Goal: Transaction & Acquisition: Subscribe to service/newsletter

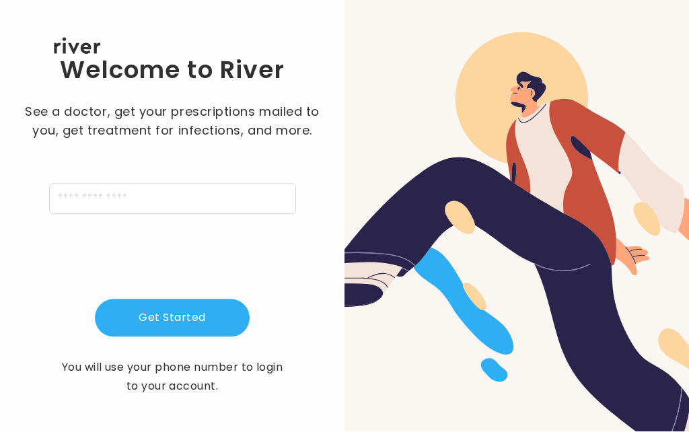
scroll to position [50, 0]
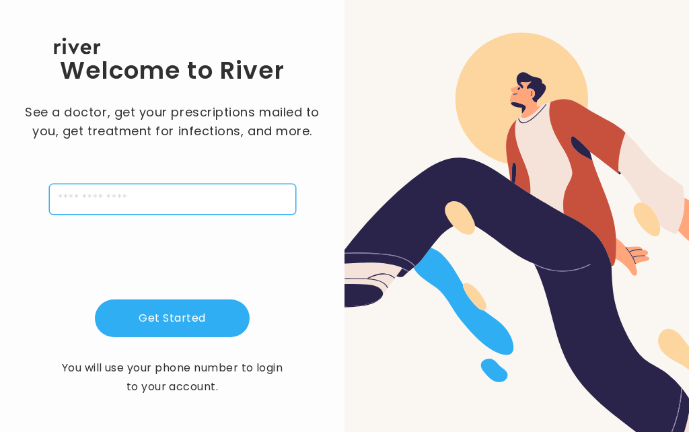
click at [102, 184] on input "tel" at bounding box center [172, 199] width 247 height 31
click at [140, 208] on input "tel" at bounding box center [172, 199] width 247 height 31
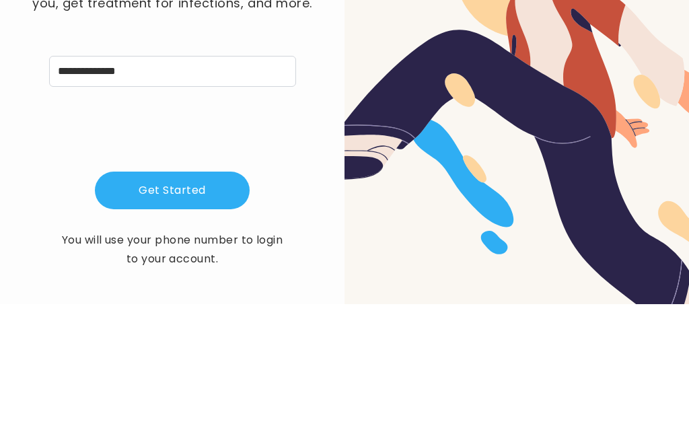
scroll to position [60, 0]
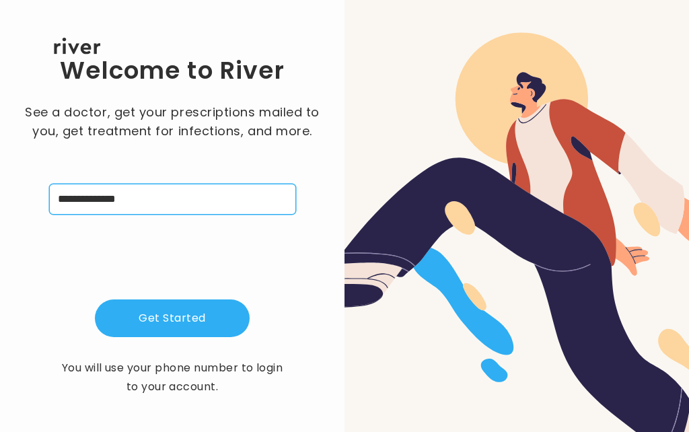
type input "**********"
click at [188, 299] on button "Get Started" at bounding box center [172, 318] width 155 height 38
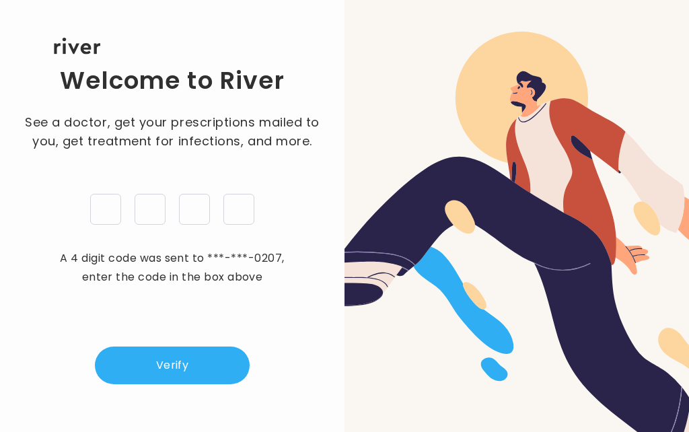
click at [109, 194] on input "tel" at bounding box center [105, 209] width 31 height 31
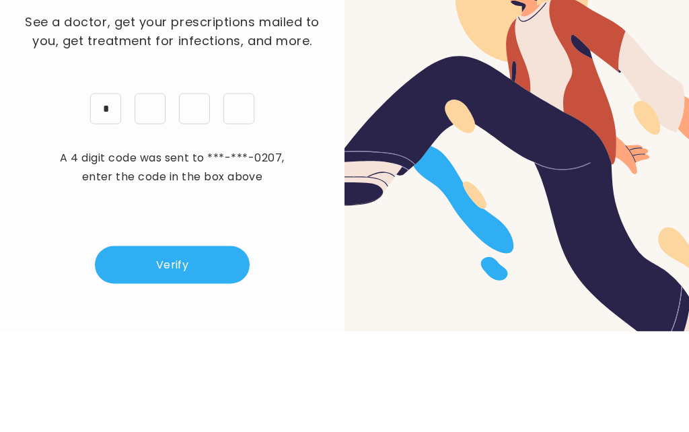
type input "*"
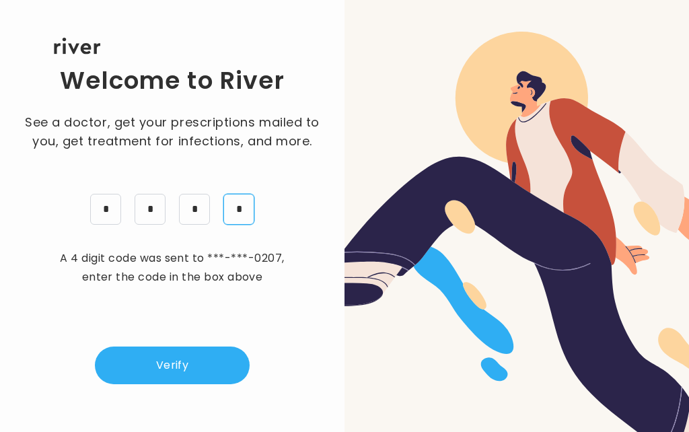
type input "*"
click at [170, 346] on button "Verify" at bounding box center [172, 365] width 155 height 38
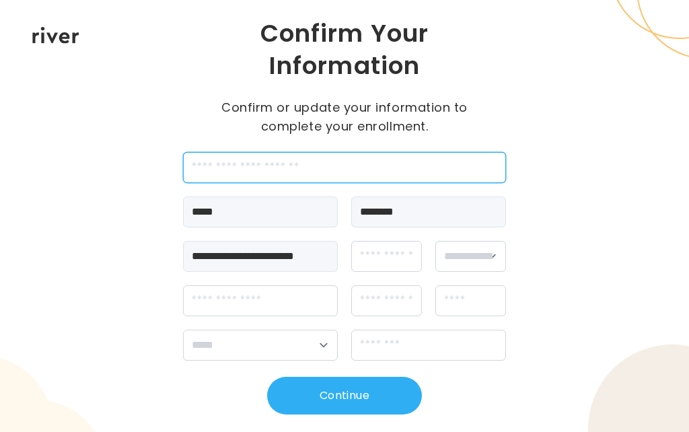
click at [251, 170] on input "employeeId" at bounding box center [344, 167] width 323 height 31
type input "*******"
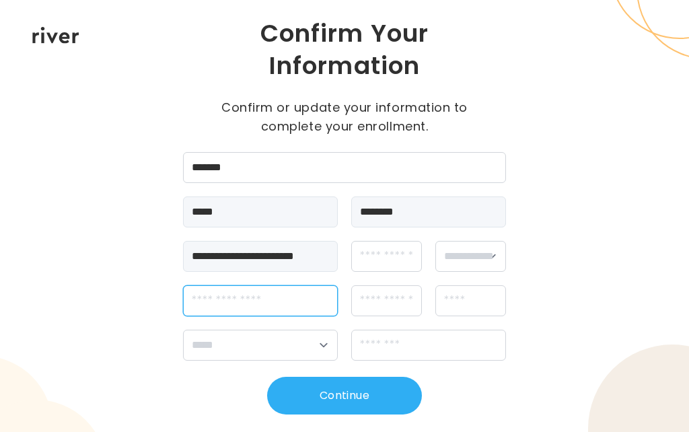
click at [261, 300] on input "streetAddress" at bounding box center [260, 300] width 155 height 31
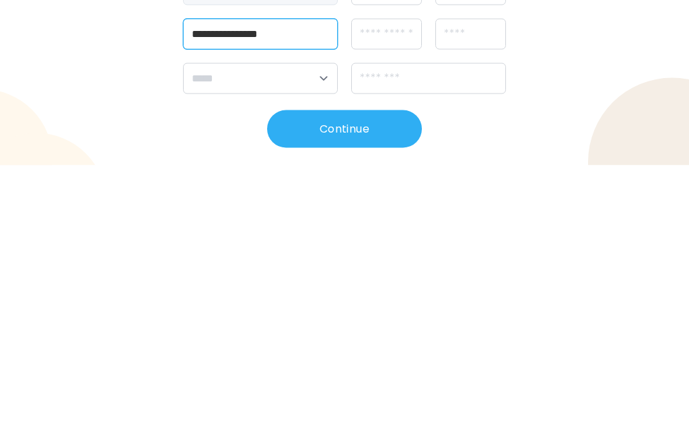
type input "**********"
click at [465, 285] on input "city" at bounding box center [470, 300] width 71 height 31
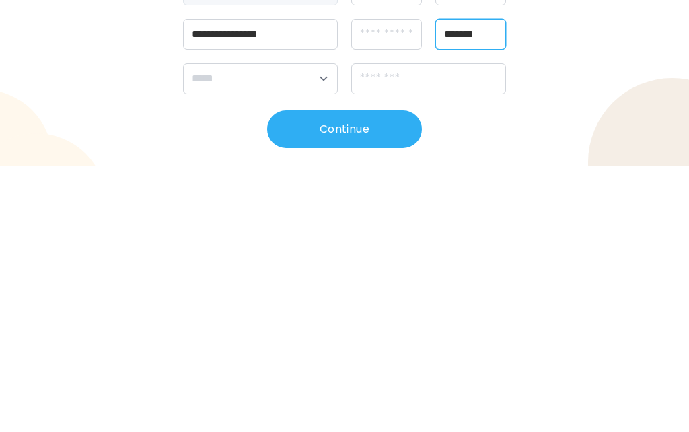
type input "******"
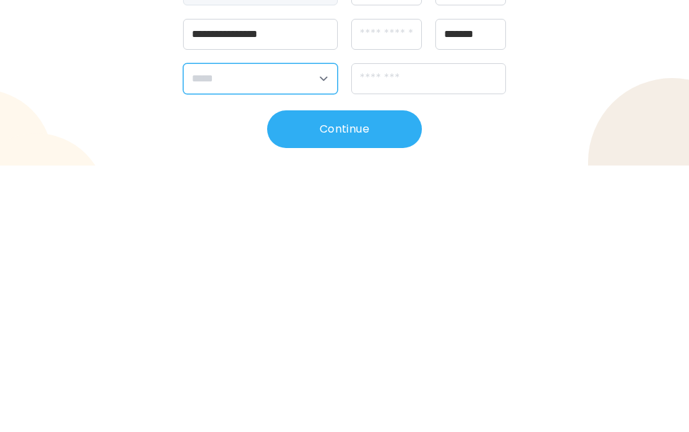
click at [305, 329] on select "**********" at bounding box center [260, 344] width 155 height 31
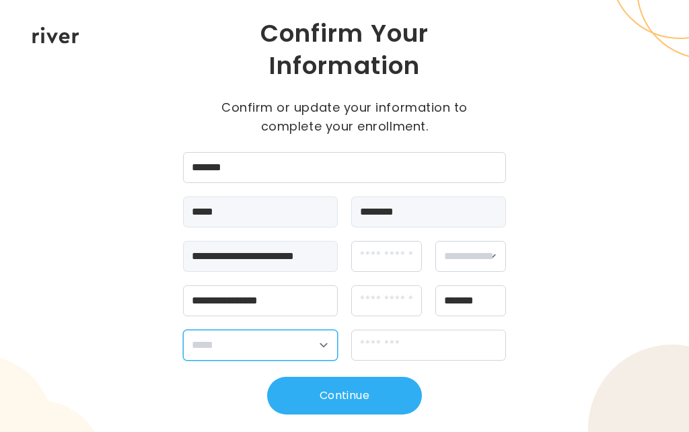
select select "**"
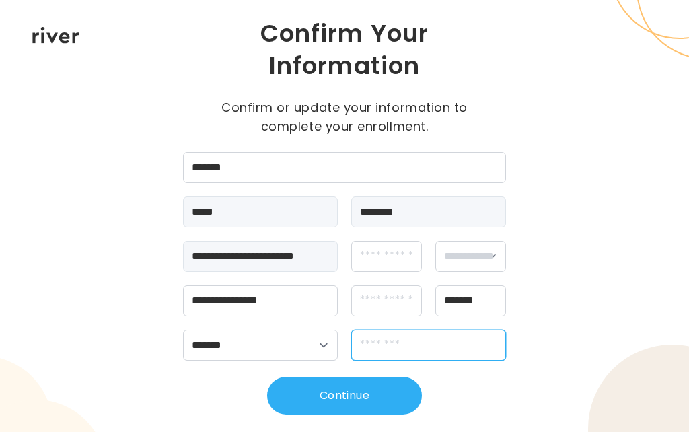
click at [397, 352] on input "zipCode" at bounding box center [428, 344] width 155 height 31
type input "*****"
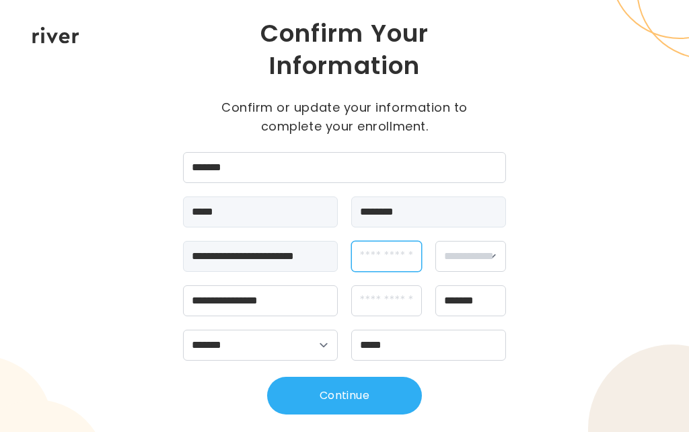
click at [377, 260] on input "dateOfBirth" at bounding box center [386, 256] width 71 height 31
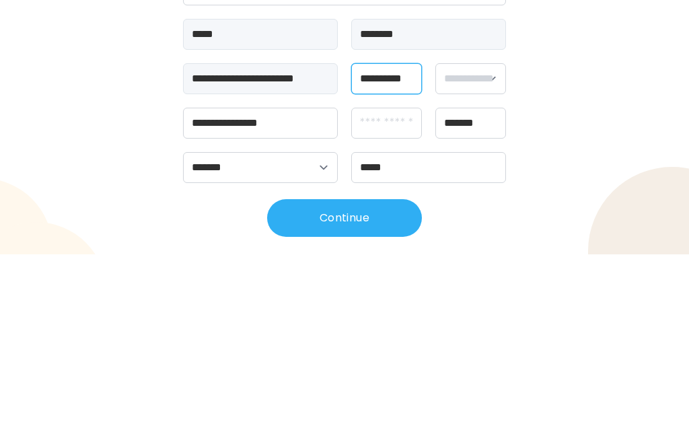
type input "**********"
click at [477, 241] on select "**********" at bounding box center [470, 256] width 71 height 31
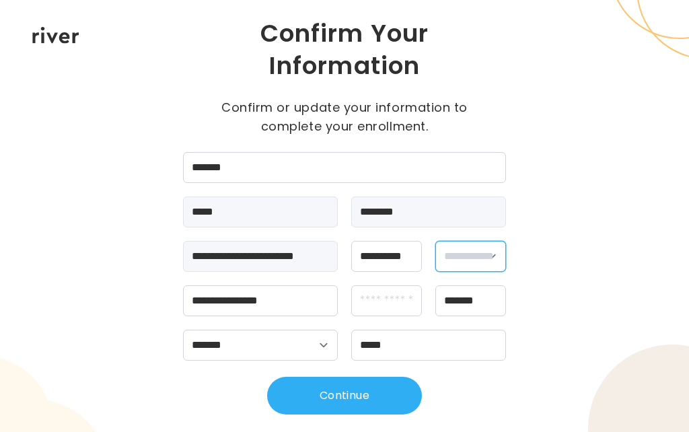
select select "******"
click at [217, 222] on input "*****" at bounding box center [260, 211] width 155 height 31
click at [224, 211] on input "*****" at bounding box center [260, 211] width 155 height 31
click at [391, 217] on input "********" at bounding box center [428, 211] width 155 height 31
click at [227, 212] on input "*****" at bounding box center [260, 211] width 155 height 31
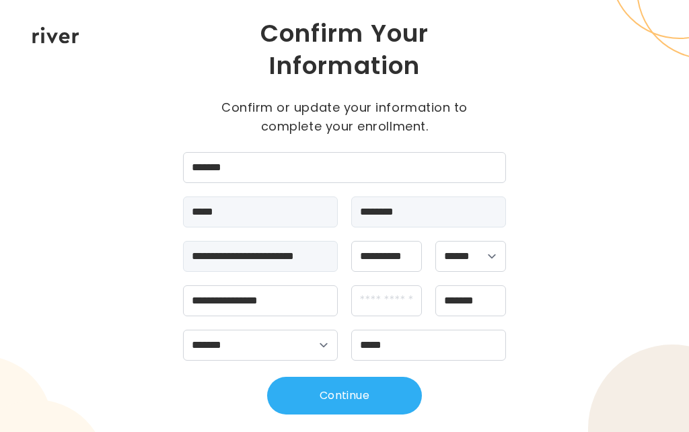
click at [381, 204] on input "********" at bounding box center [428, 211] width 155 height 31
click at [336, 396] on button "Continue" at bounding box center [344, 396] width 155 height 38
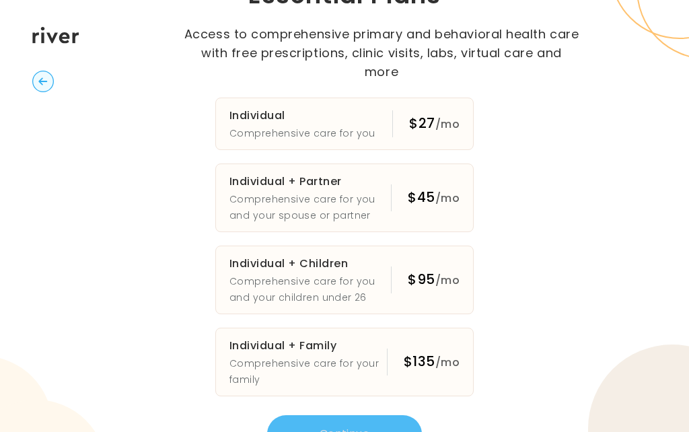
click at [385, 114] on button "Individual Comprehensive care for you $27 /mo" at bounding box center [344, 123] width 258 height 52
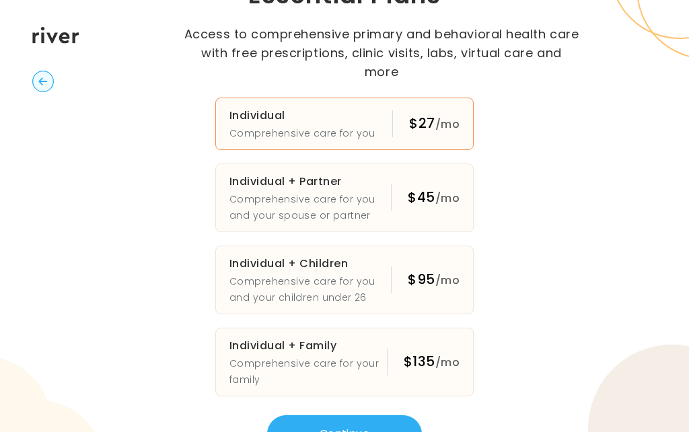
click at [360, 420] on button "Continue" at bounding box center [344, 434] width 155 height 38
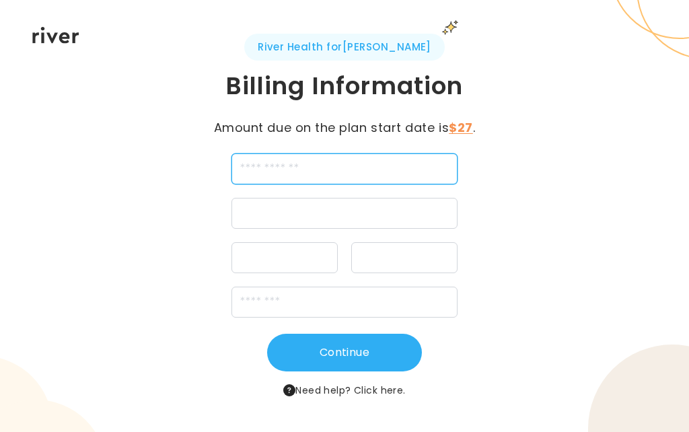
click at [297, 167] on input "cardName" at bounding box center [344, 168] width 226 height 31
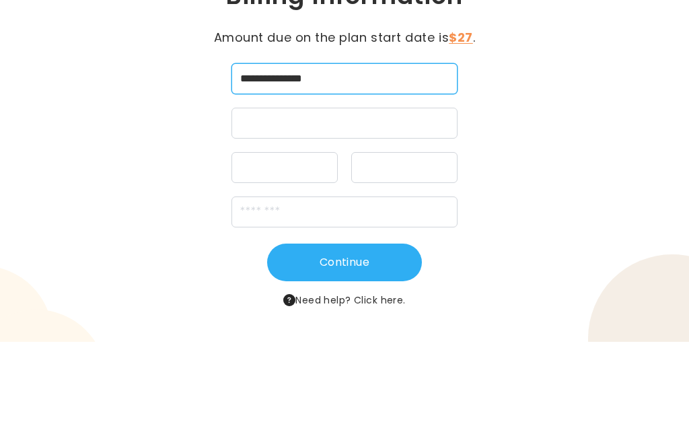
type input "**********"
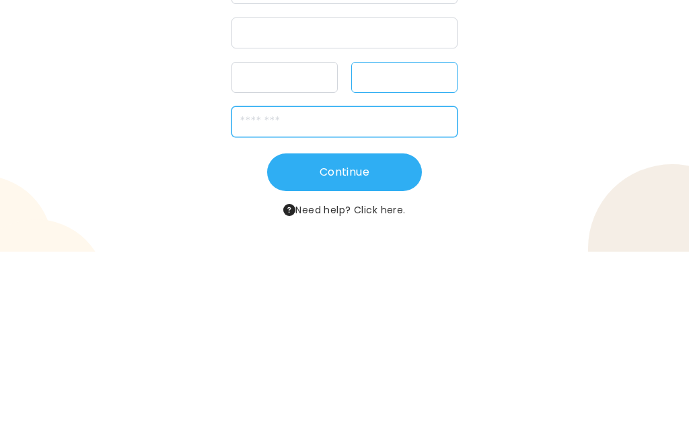
click at [286, 286] on input "zipCode" at bounding box center [344, 301] width 226 height 31
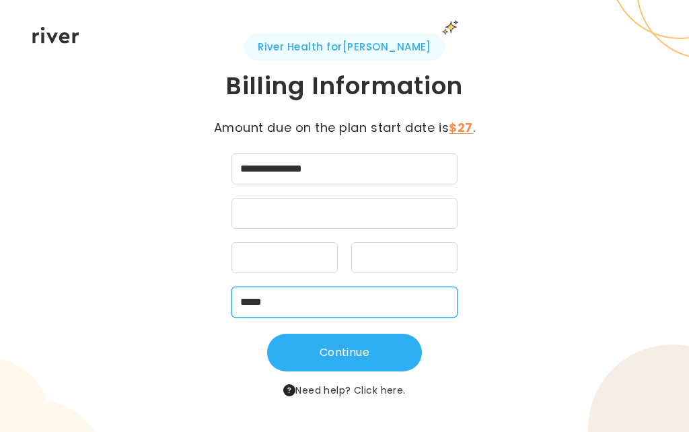
type input "*****"
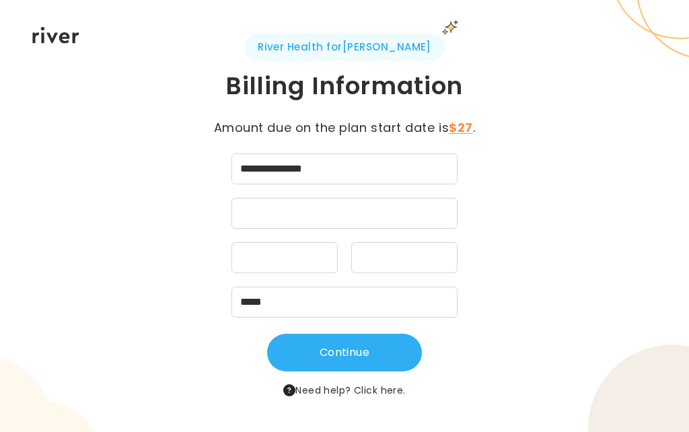
click at [335, 356] on button "Continue" at bounding box center [344, 353] width 155 height 38
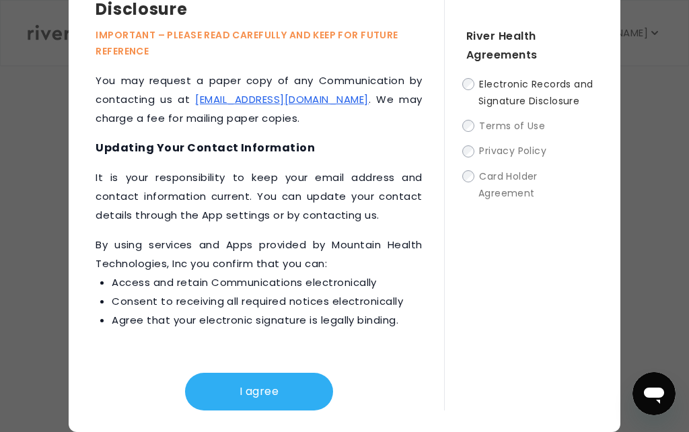
scroll to position [60, 0]
click at [265, 392] on button "I agree" at bounding box center [259, 392] width 148 height 38
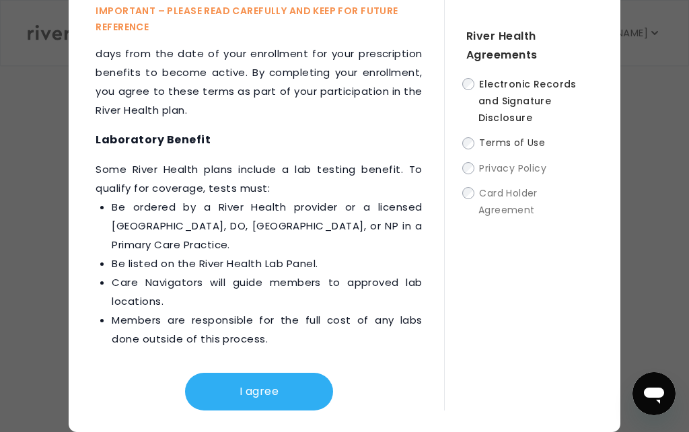
click at [260, 392] on button "I agree" at bounding box center [259, 392] width 148 height 38
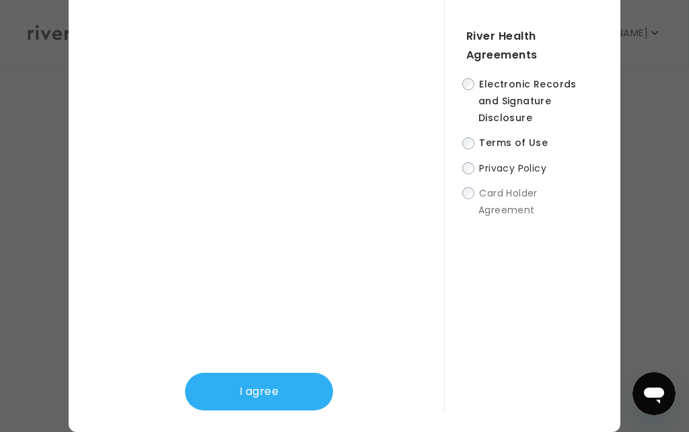
click at [263, 395] on button "I agree" at bounding box center [259, 392] width 148 height 38
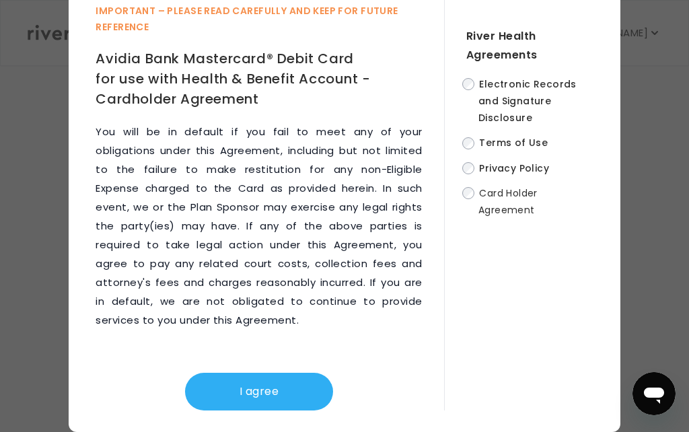
click at [267, 386] on button "I agree" at bounding box center [259, 392] width 148 height 38
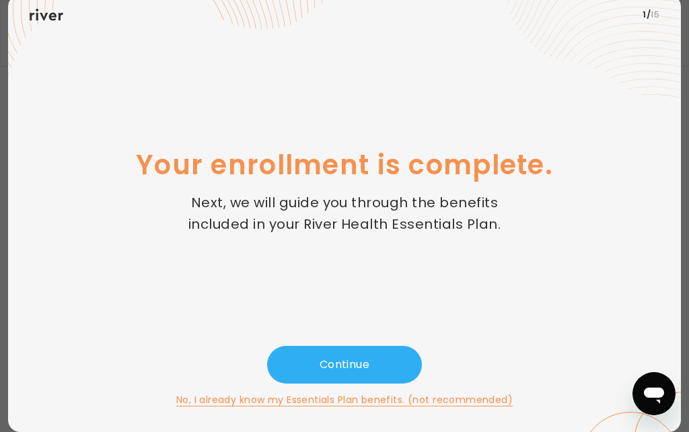
scroll to position [60, 0]
click at [341, 346] on button "Continue" at bounding box center [344, 365] width 155 height 38
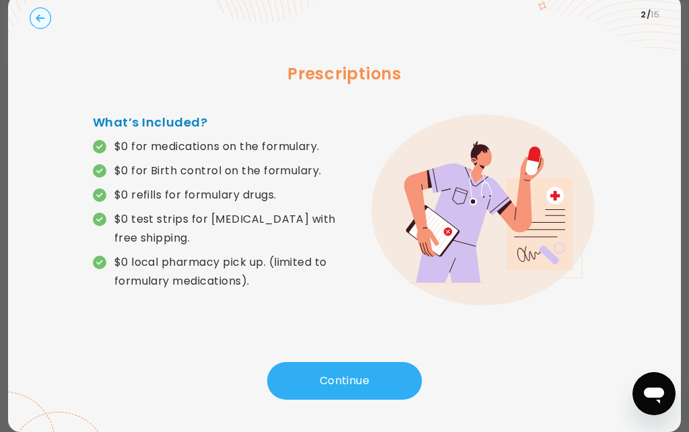
scroll to position [0, 0]
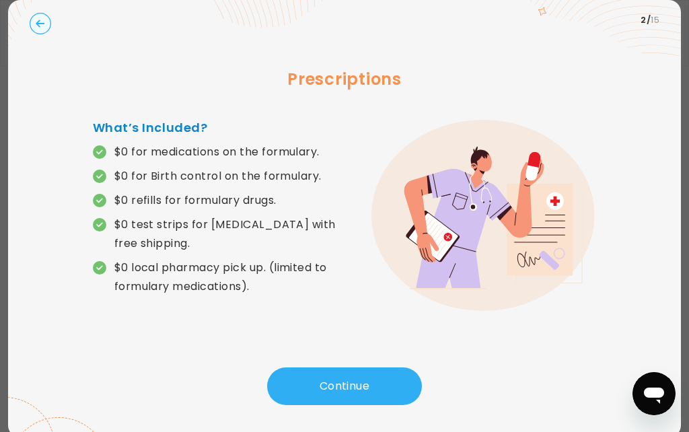
click at [348, 405] on button "Continue" at bounding box center [344, 386] width 155 height 38
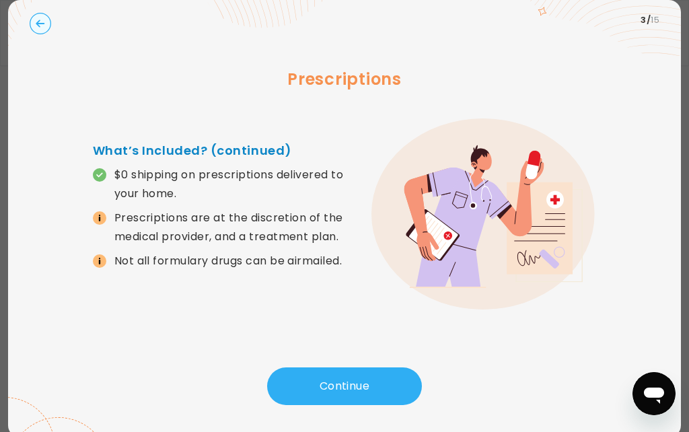
click at [334, 405] on button "Continue" at bounding box center [344, 386] width 155 height 38
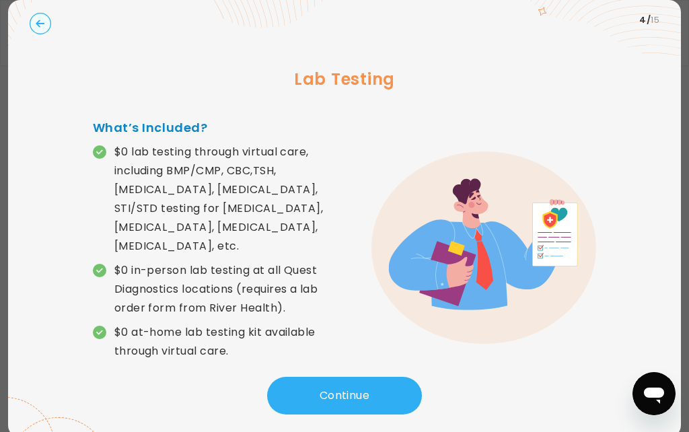
click at [335, 414] on button "Continue" at bounding box center [344, 396] width 155 height 38
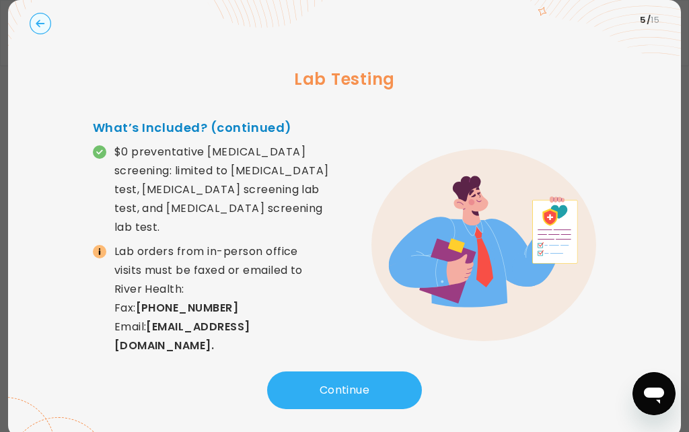
click at [337, 409] on button "Continue" at bounding box center [344, 390] width 155 height 38
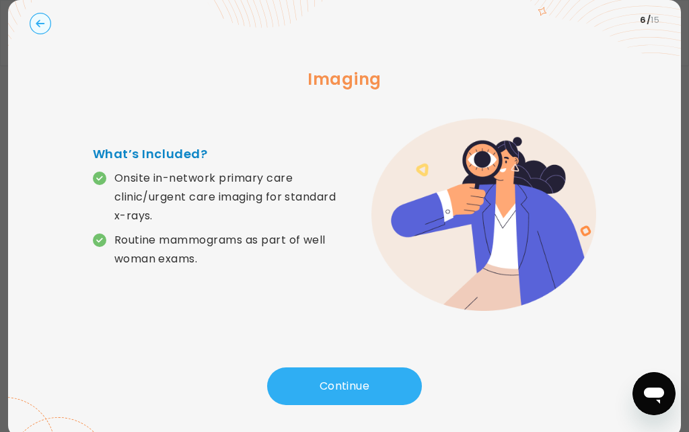
click at [334, 405] on button "Continue" at bounding box center [344, 386] width 155 height 38
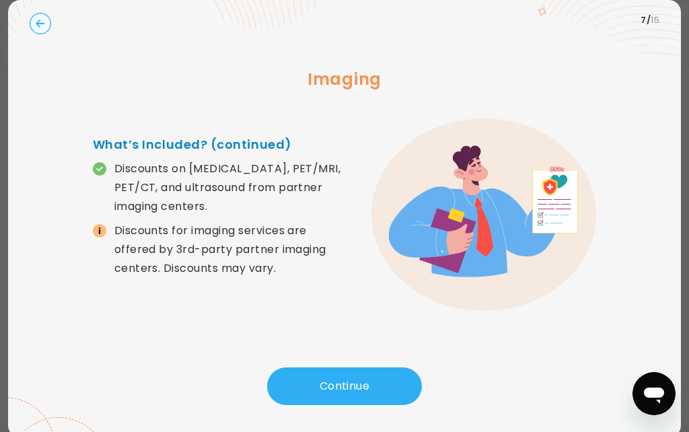
click at [325, 405] on button "Continue" at bounding box center [344, 386] width 155 height 38
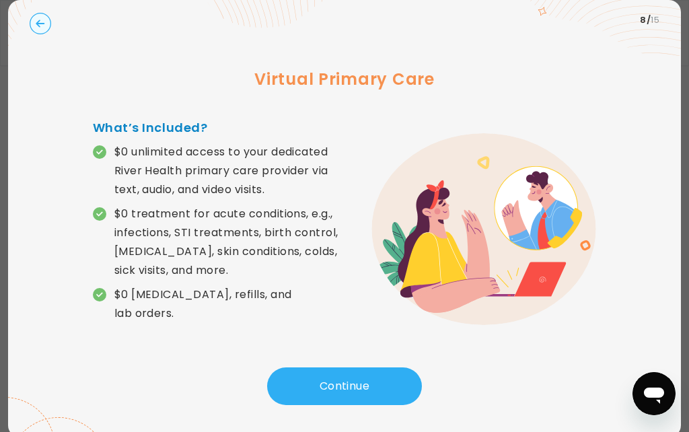
click at [334, 405] on button "Continue" at bounding box center [344, 386] width 155 height 38
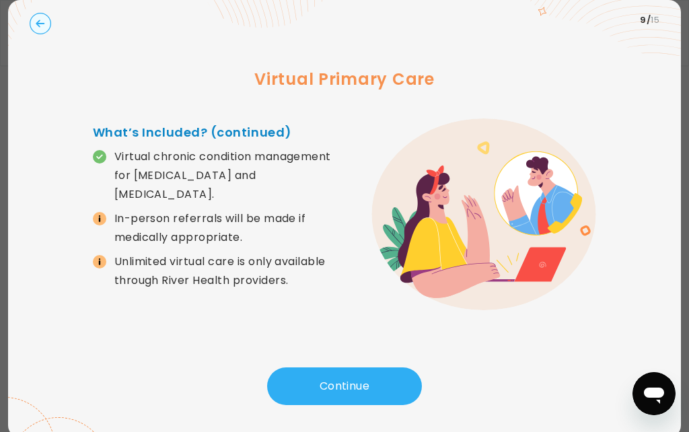
click at [338, 405] on button "Continue" at bounding box center [344, 386] width 155 height 38
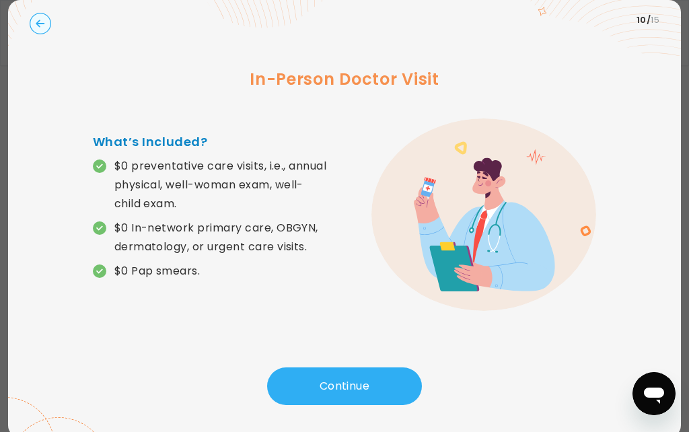
click at [334, 405] on button "Continue" at bounding box center [344, 386] width 155 height 38
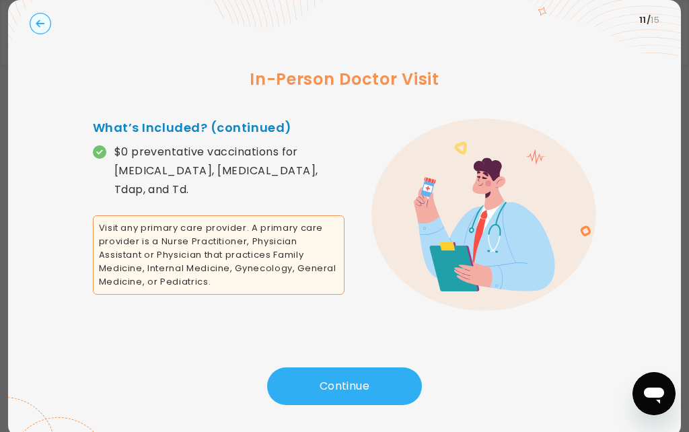
click at [344, 405] on button "Continue" at bounding box center [344, 386] width 155 height 38
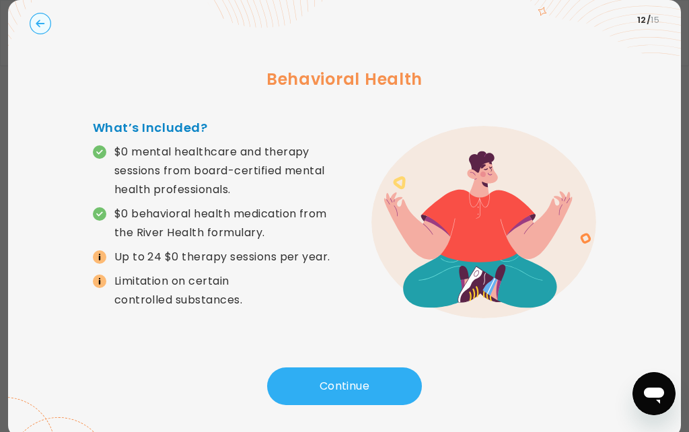
click at [334, 405] on button "Continue" at bounding box center [344, 386] width 155 height 38
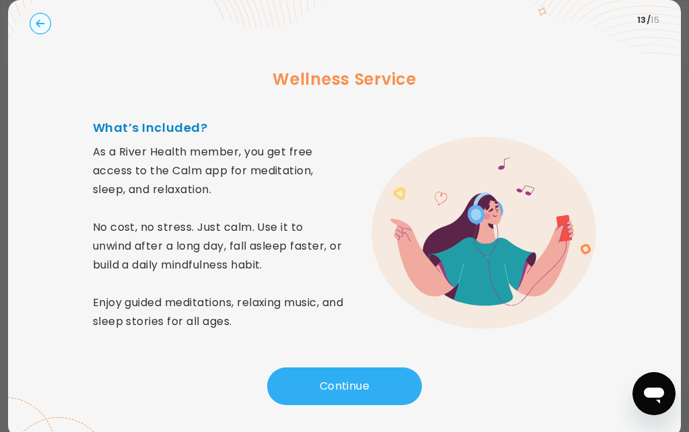
click at [340, 405] on button "Continue" at bounding box center [344, 386] width 155 height 38
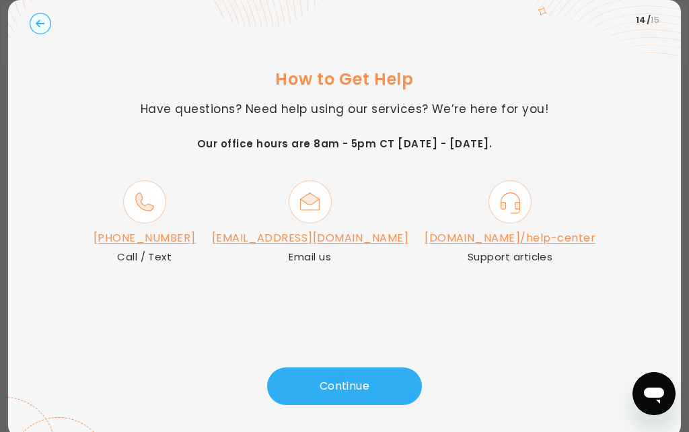
click at [356, 405] on button "Continue" at bounding box center [344, 386] width 155 height 38
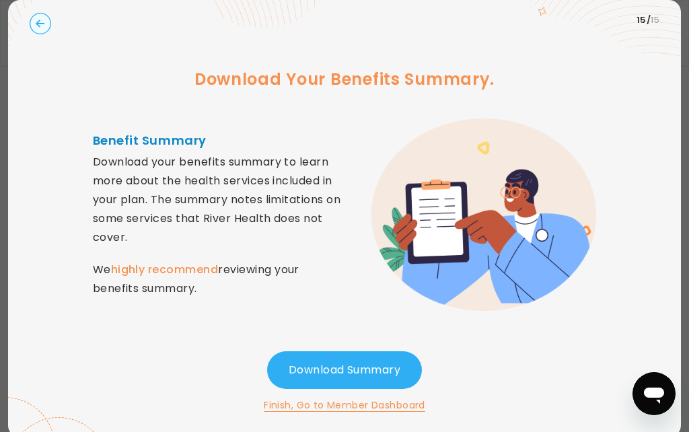
click at [342, 389] on button "Download Summary" at bounding box center [344, 370] width 155 height 38
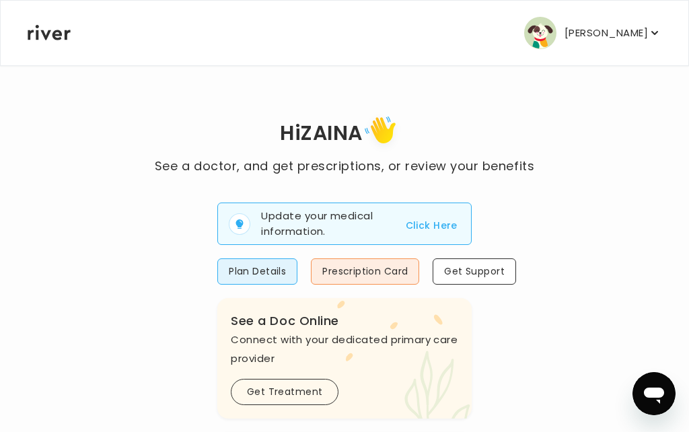
click at [651, 32] on icon "button" at bounding box center [654, 32] width 13 height 13
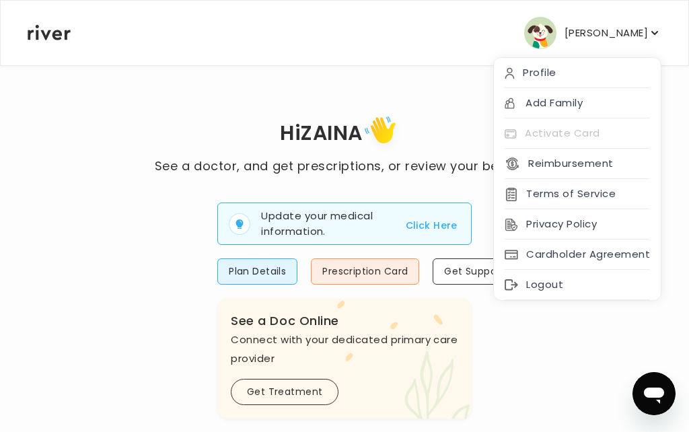
click at [551, 75] on div "Profile" at bounding box center [577, 73] width 167 height 30
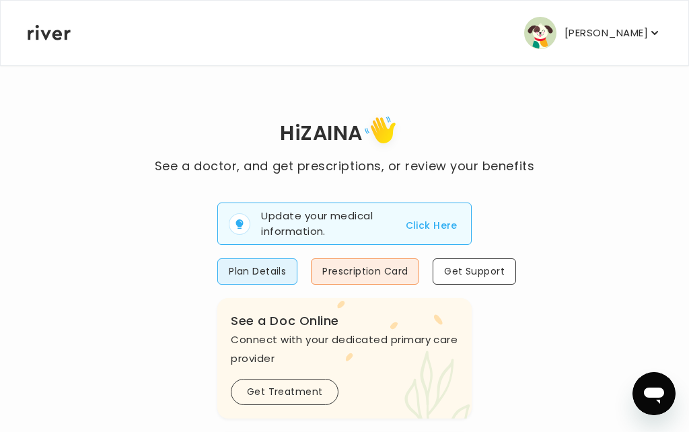
click at [436, 219] on button "Click Here" at bounding box center [431, 225] width 52 height 16
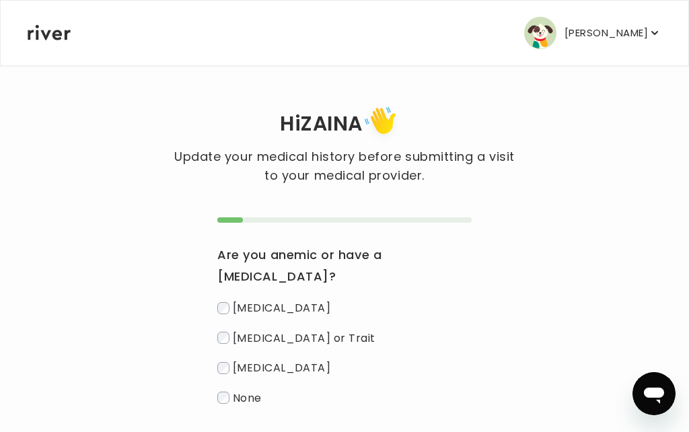
scroll to position [23, 0]
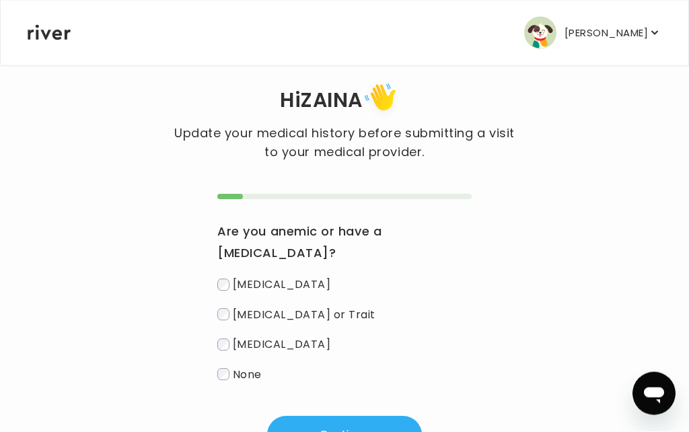
click at [342, 431] on button "Continue" at bounding box center [344, 435] width 155 height 38
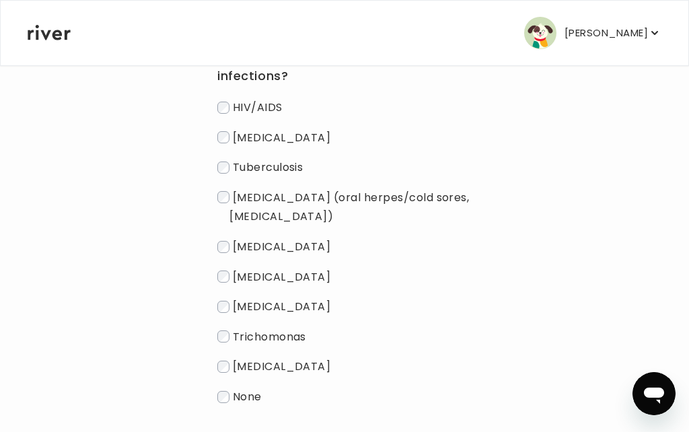
scroll to position [244, 0]
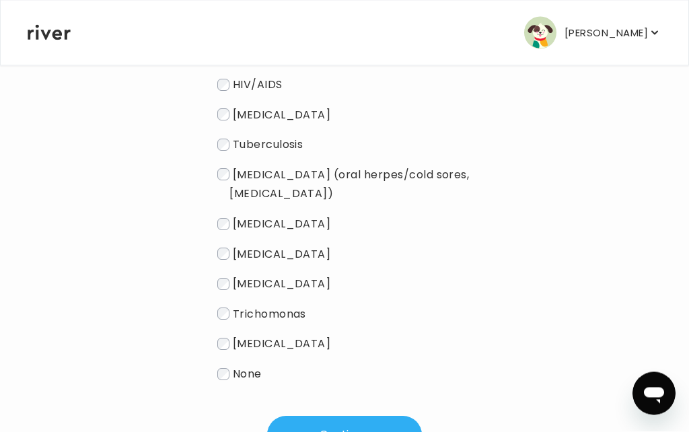
click at [348, 431] on button "Continue" at bounding box center [344, 435] width 155 height 38
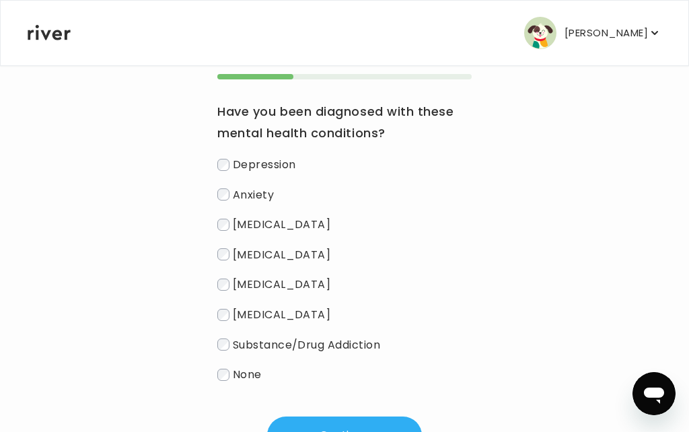
click at [348, 431] on button "Continue" at bounding box center [344, 435] width 155 height 38
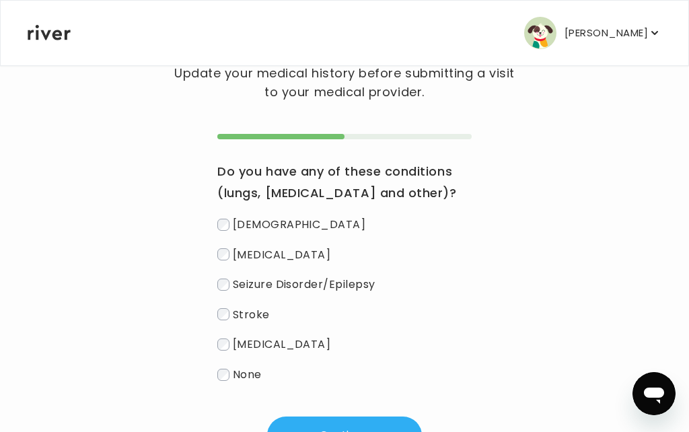
click at [346, 430] on button "Continue" at bounding box center [344, 435] width 155 height 38
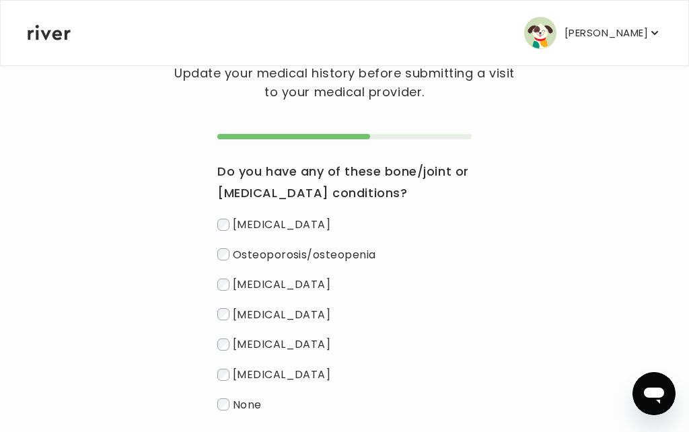
click at [230, 219] on label "[MEDICAL_DATA]" at bounding box center [344, 223] width 254 height 19
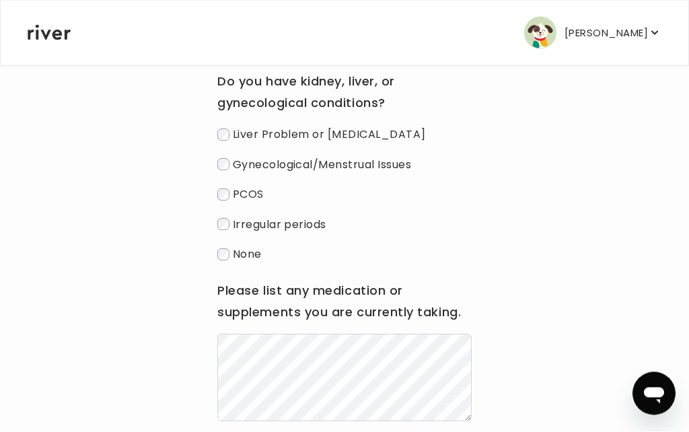
scroll to position [173, 0]
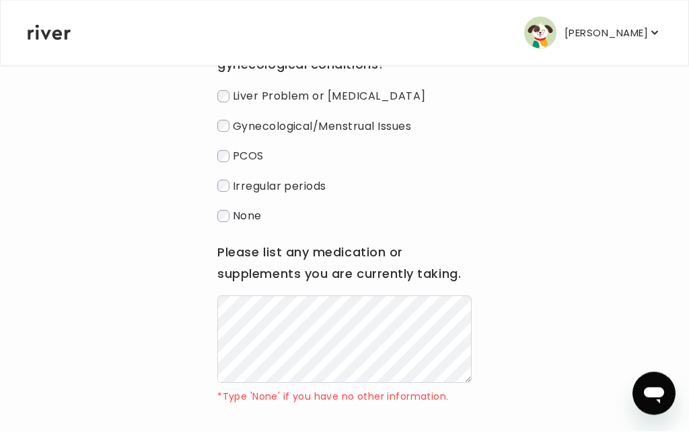
scroll to position [231, 0]
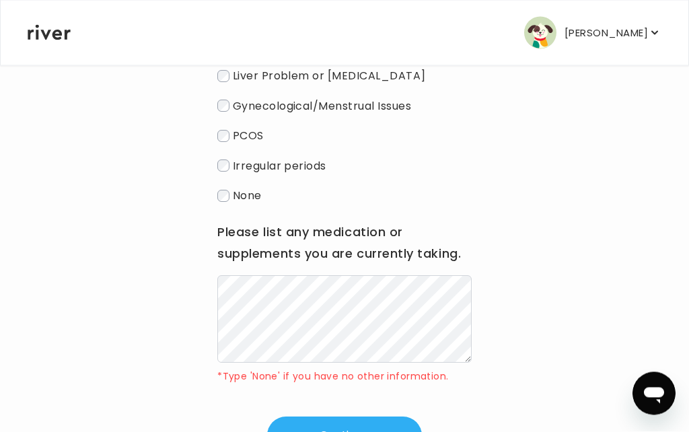
click at [344, 431] on button "Continue" at bounding box center [344, 436] width 155 height 38
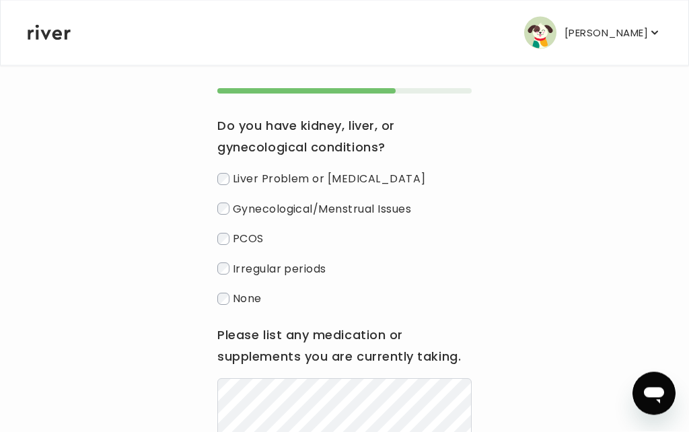
scroll to position [133, 0]
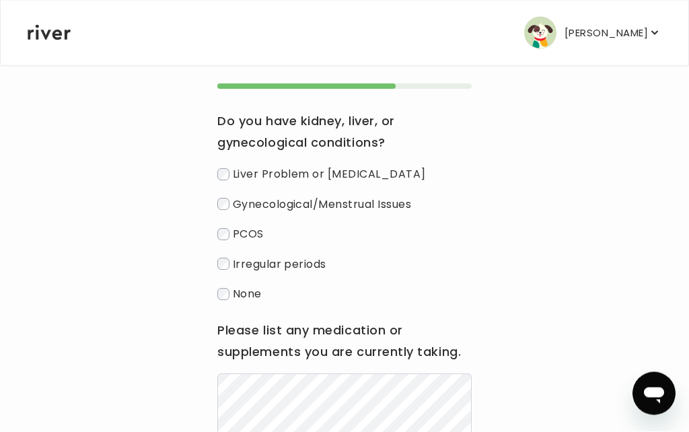
click at [230, 290] on label "None" at bounding box center [344, 293] width 254 height 19
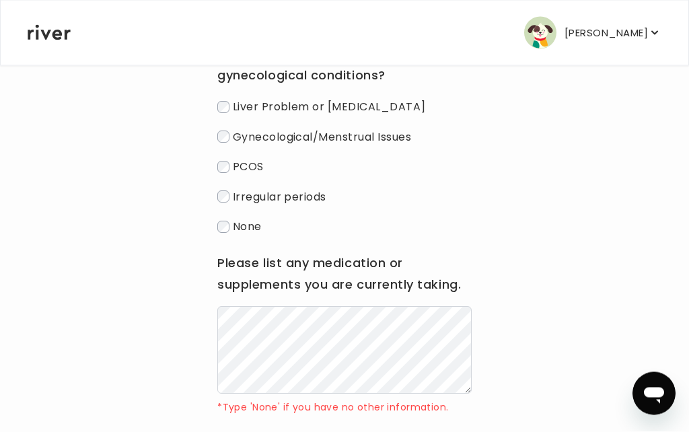
scroll to position [201, 0]
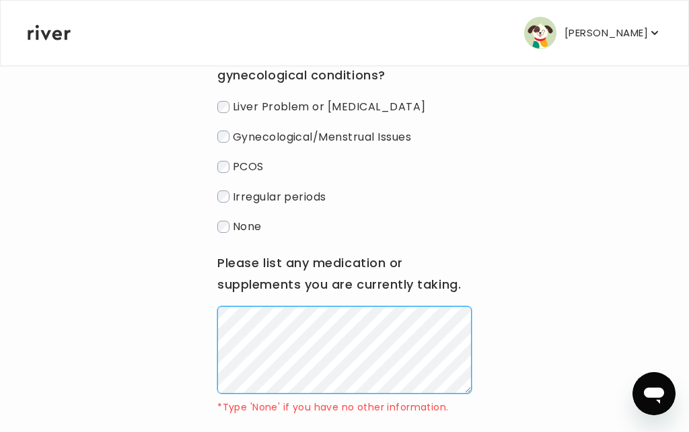
scroll to position [228, 0]
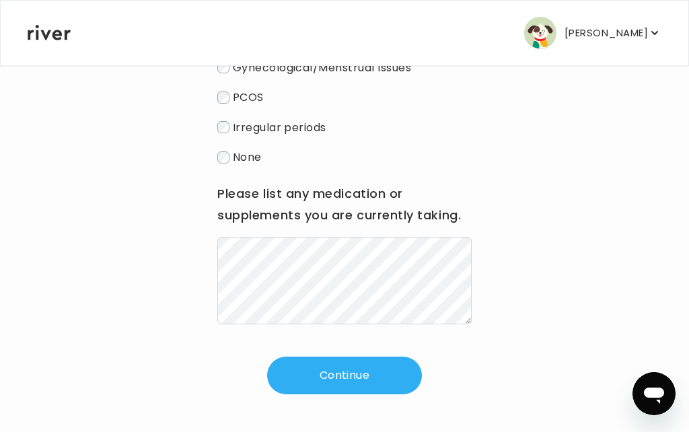
click at [342, 375] on button "Continue" at bounding box center [344, 375] width 155 height 38
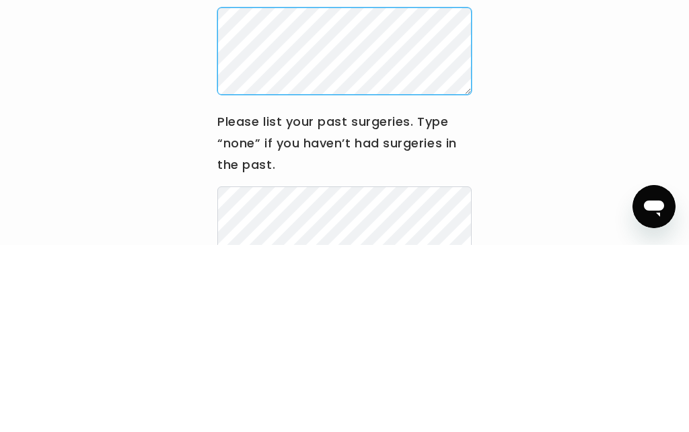
scroll to position [126, 0]
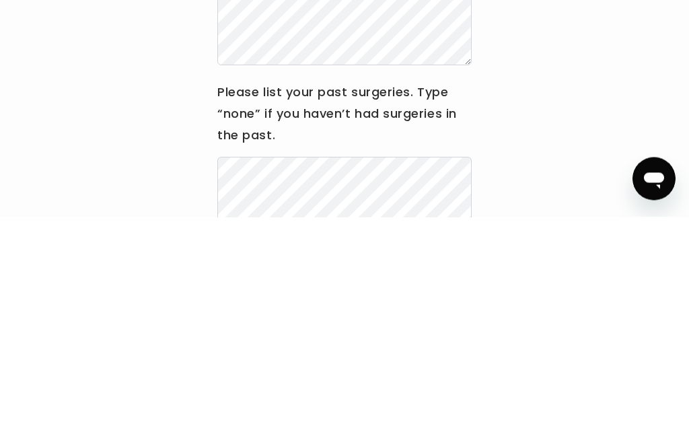
click at [561, 155] on div "Hi [PERSON_NAME] Update your medical history before submitting a visit to your …" at bounding box center [344, 252] width 635 height 553
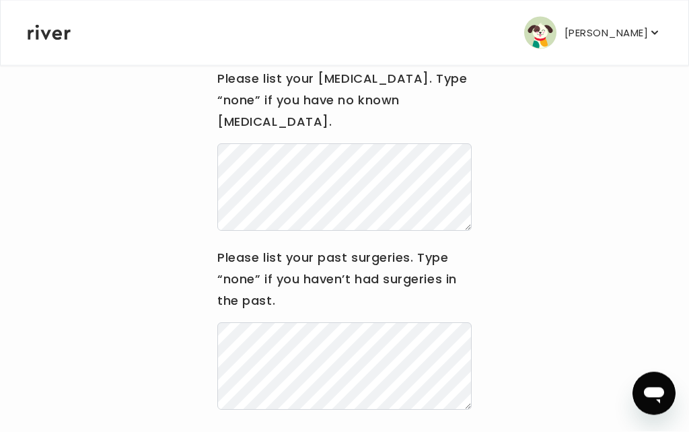
scroll to position [180, 0]
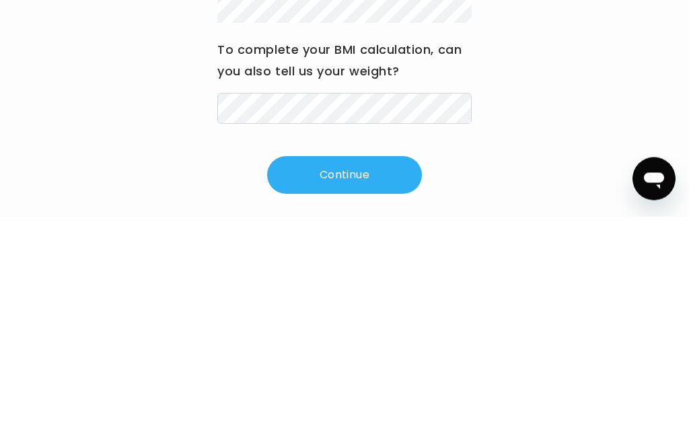
scroll to position [210, 0]
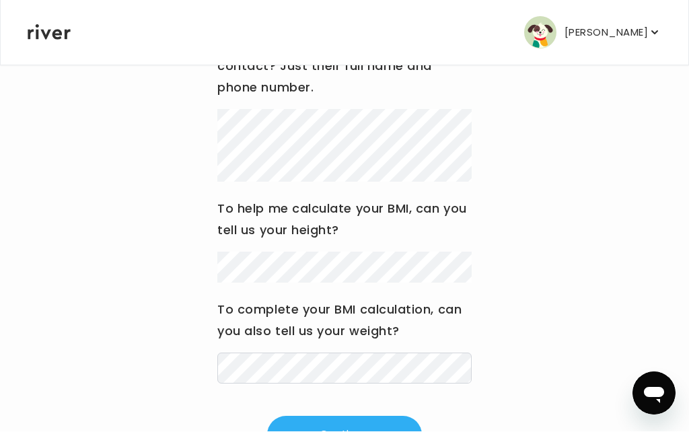
click at [346, 430] on button "Continue" at bounding box center [344, 435] width 155 height 38
click at [341, 431] on button "Continue" at bounding box center [344, 435] width 155 height 38
click at [343, 431] on button "Continue" at bounding box center [344, 435] width 155 height 38
click at [350, 428] on button "Continue" at bounding box center [344, 435] width 155 height 38
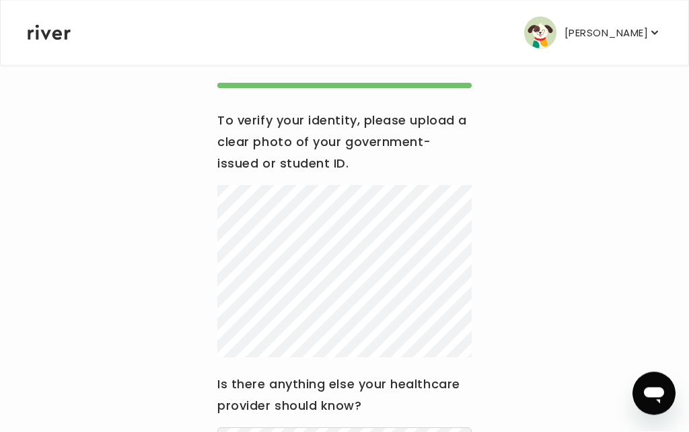
scroll to position [131, 0]
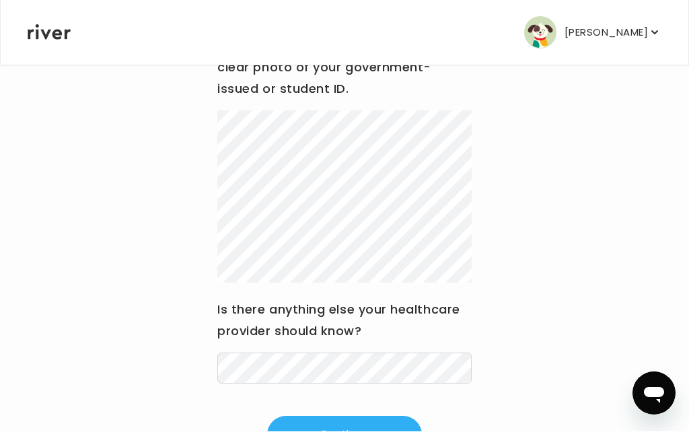
click at [352, 431] on button "Continue" at bounding box center [344, 435] width 155 height 38
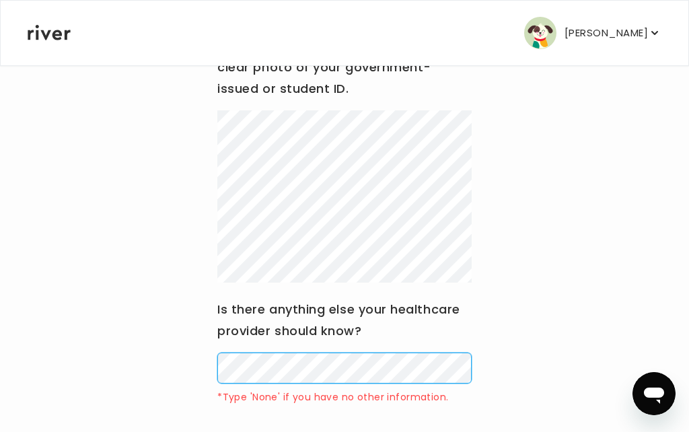
scroll to position [253, 0]
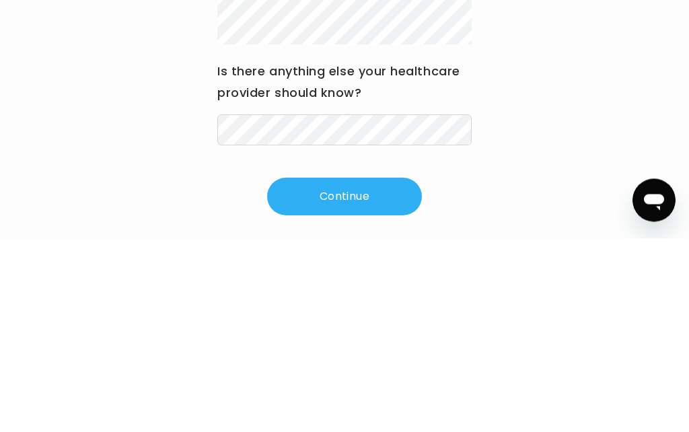
click at [348, 371] on button "Continue" at bounding box center [344, 390] width 155 height 38
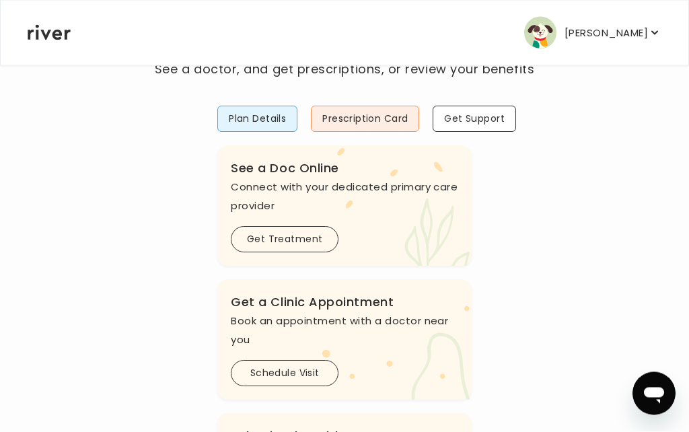
scroll to position [87, 0]
click at [296, 373] on button "Schedule Visit" at bounding box center [285, 373] width 108 height 26
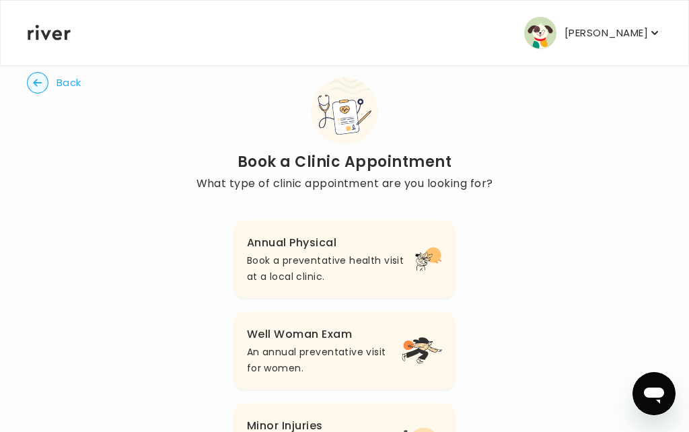
scroll to position [13, 0]
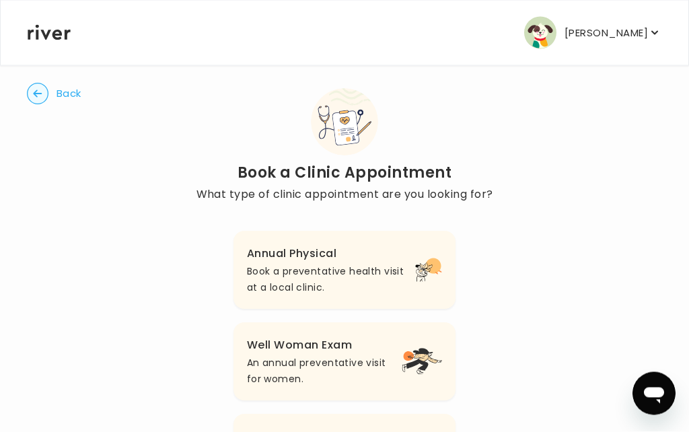
click at [386, 277] on p "Book a preventative health visit at a local clinic." at bounding box center [331, 280] width 168 height 32
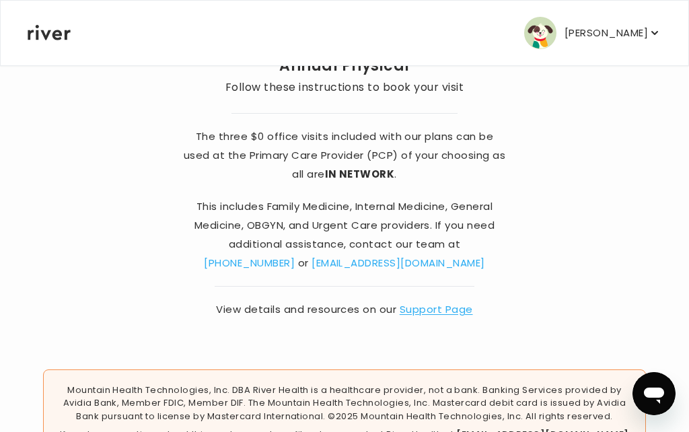
scroll to position [149, 0]
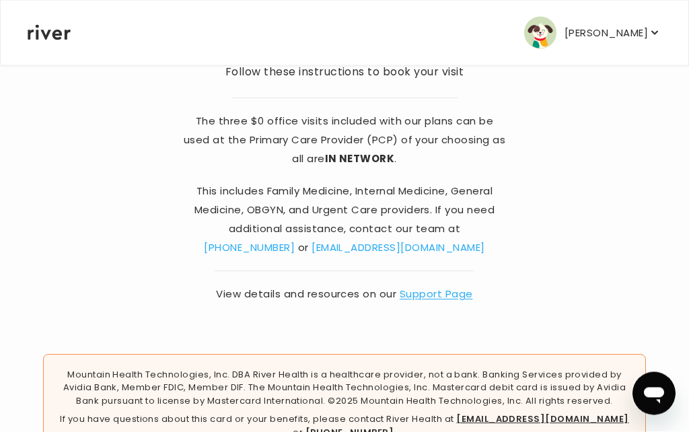
click at [436, 299] on link "Support Page" at bounding box center [435, 294] width 73 height 14
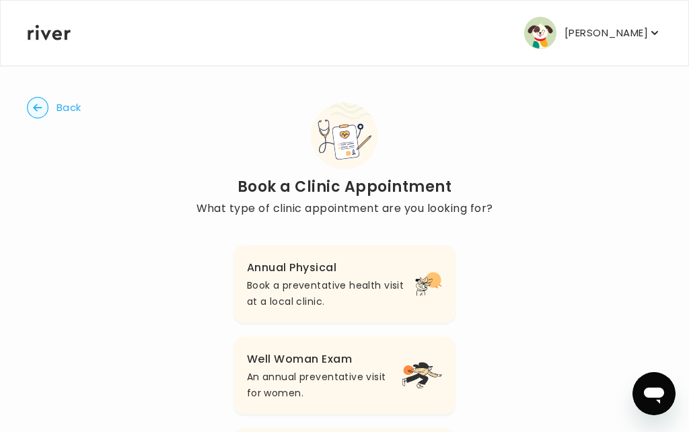
click at [41, 110] on circle "button" at bounding box center [38, 107] width 21 height 21
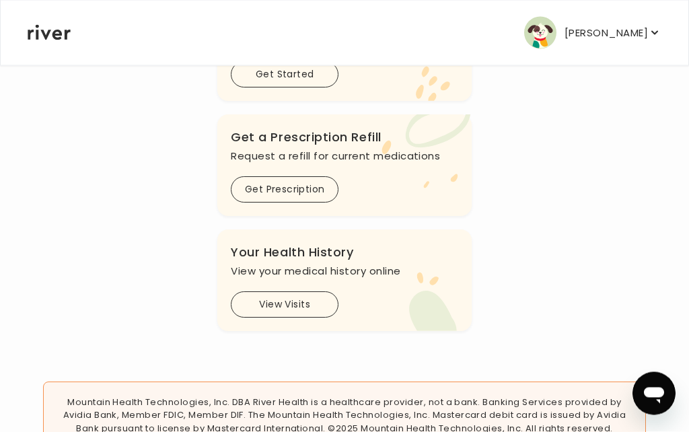
scroll to position [550, 0]
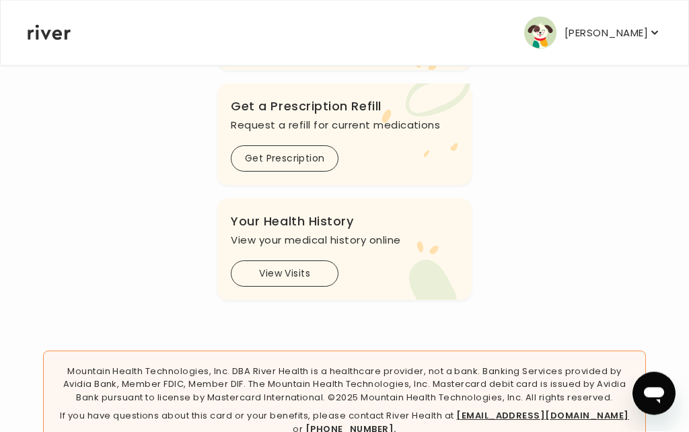
click at [299, 275] on button "View Visits" at bounding box center [285, 274] width 108 height 26
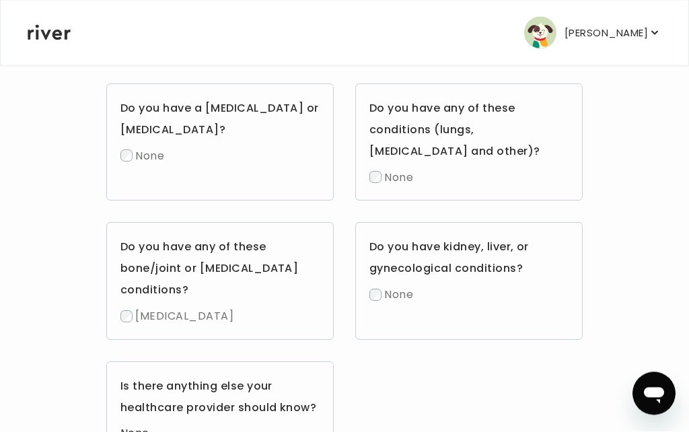
scroll to position [853, 0]
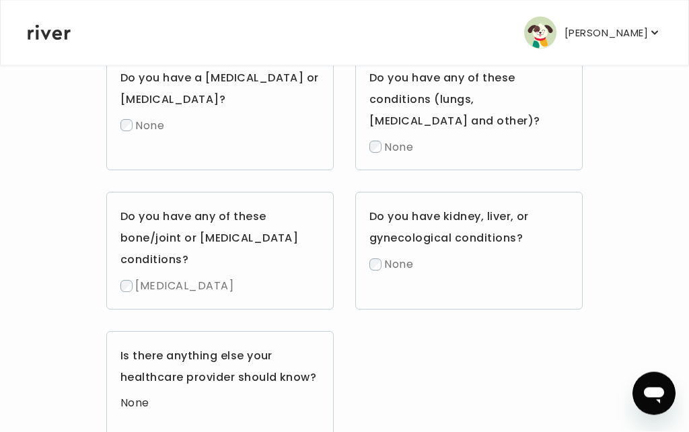
click at [221, 375] on h3 "Is there anything else your healthcare provider should know?" at bounding box center [219, 367] width 199 height 43
click at [231, 377] on h3 "Is there anything else your healthcare provider should know?" at bounding box center [219, 367] width 199 height 43
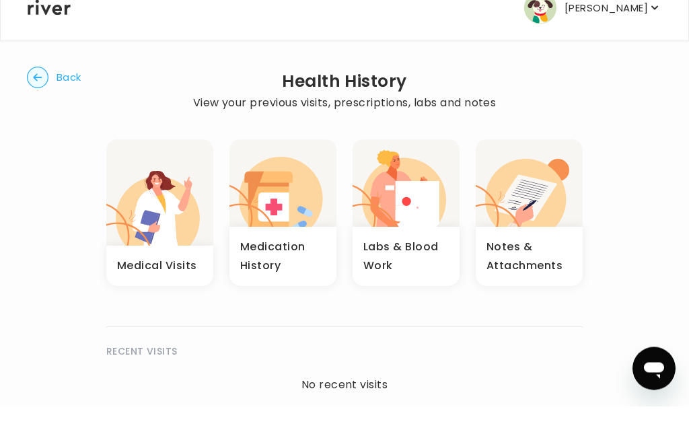
scroll to position [32, 0]
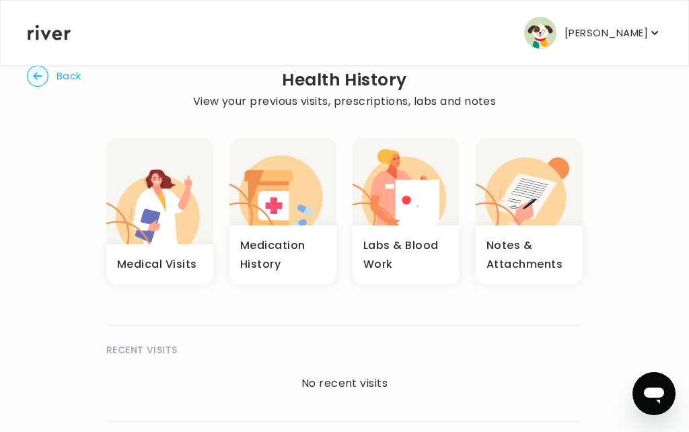
click at [40, 73] on circle "button" at bounding box center [38, 76] width 21 height 21
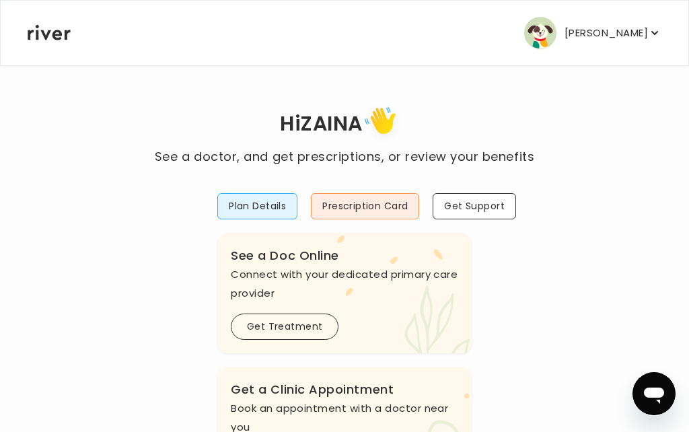
click at [260, 206] on button "Plan Details" at bounding box center [257, 206] width 80 height 26
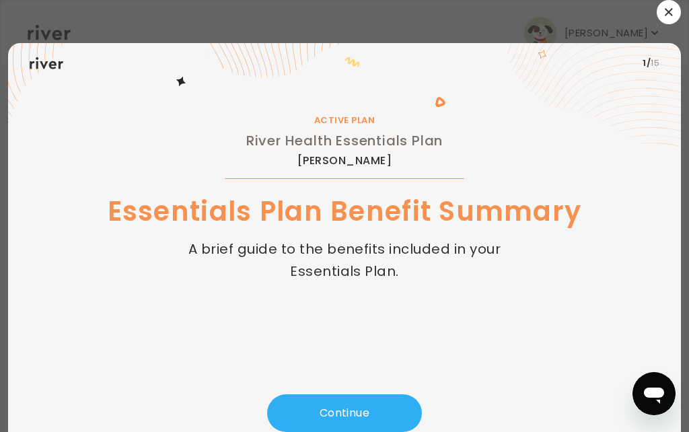
click at [348, 414] on button "Continue" at bounding box center [344, 413] width 155 height 38
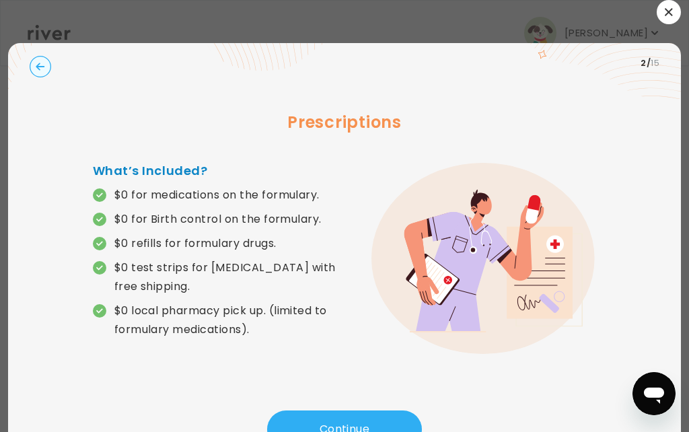
click at [527, 22] on div at bounding box center [344, 12] width 672 height 24
click at [36, 73] on circle "button" at bounding box center [40, 66] width 21 height 21
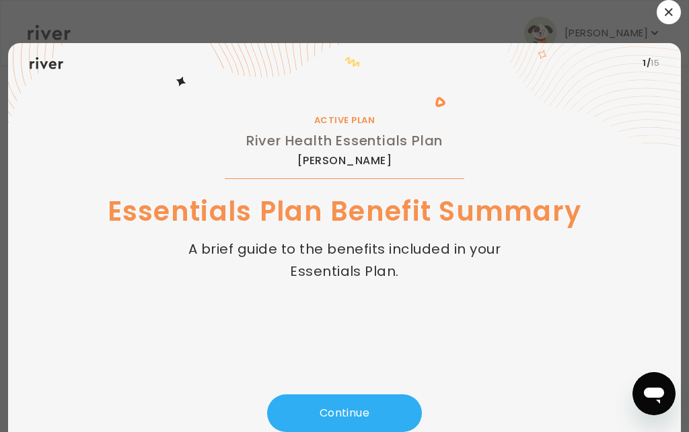
click at [44, 69] on icon at bounding box center [47, 63] width 34 height 12
click at [664, 20] on button "button" at bounding box center [668, 12] width 24 height 24
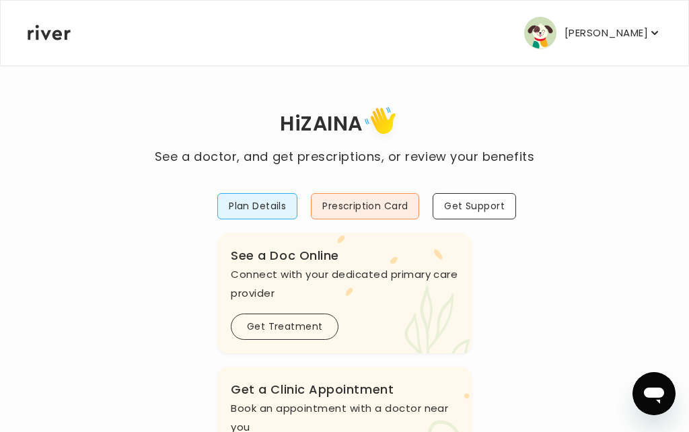
click at [648, 34] on icon "button" at bounding box center [654, 32] width 13 height 13
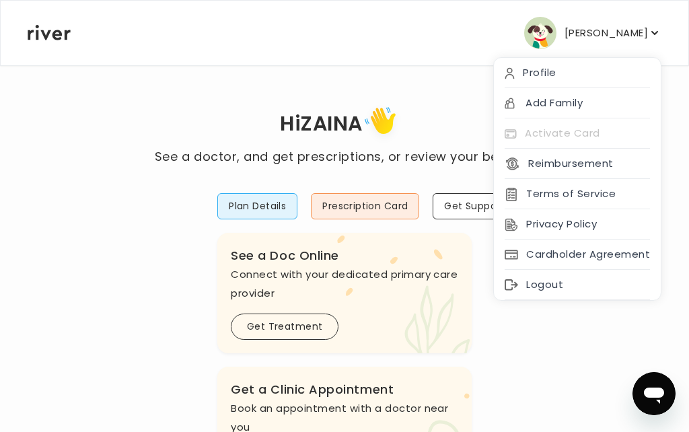
click at [549, 69] on div "Profile" at bounding box center [577, 73] width 167 height 30
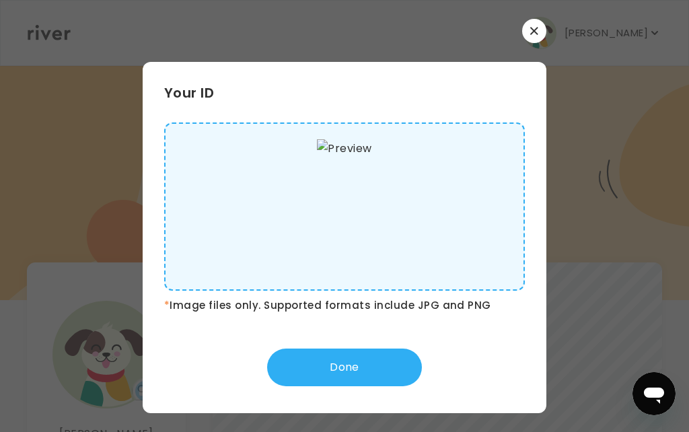
click at [536, 34] on icon "button" at bounding box center [533, 30] width 7 height 7
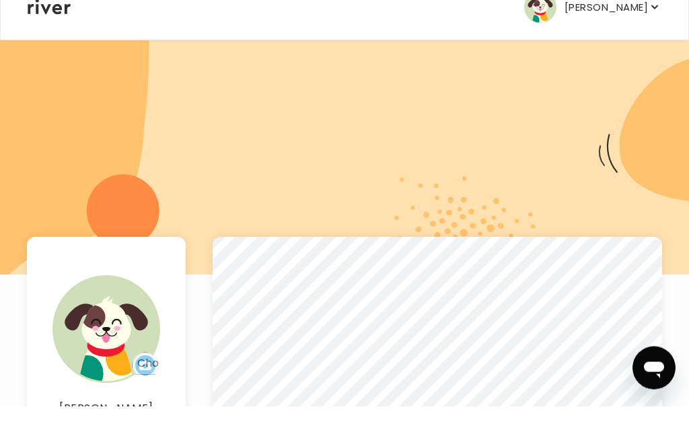
scroll to position [279, 0]
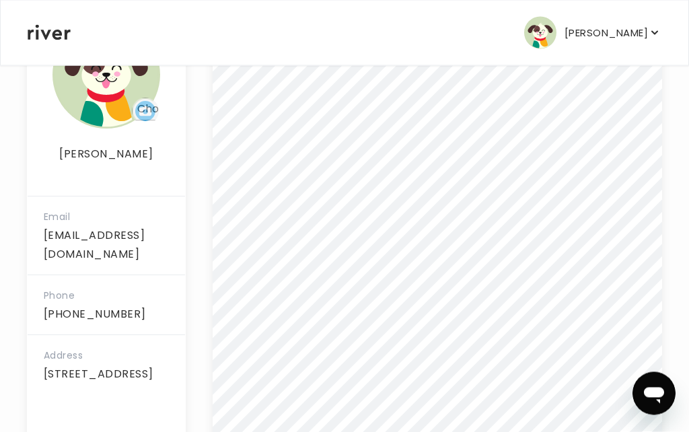
click at [50, 37] on icon at bounding box center [49, 32] width 43 height 15
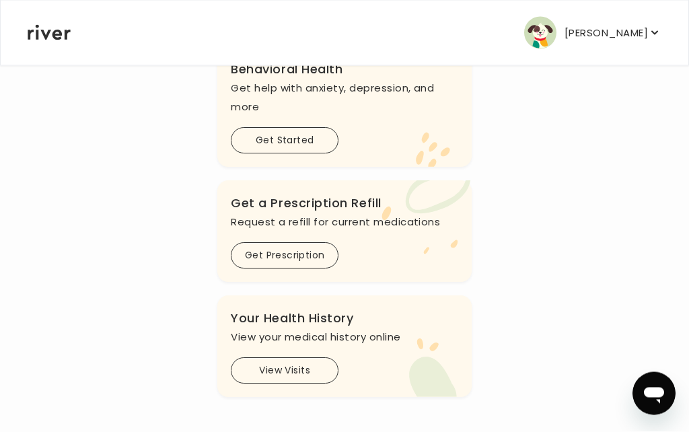
scroll to position [454, 0]
